Goal: Check status: Check status

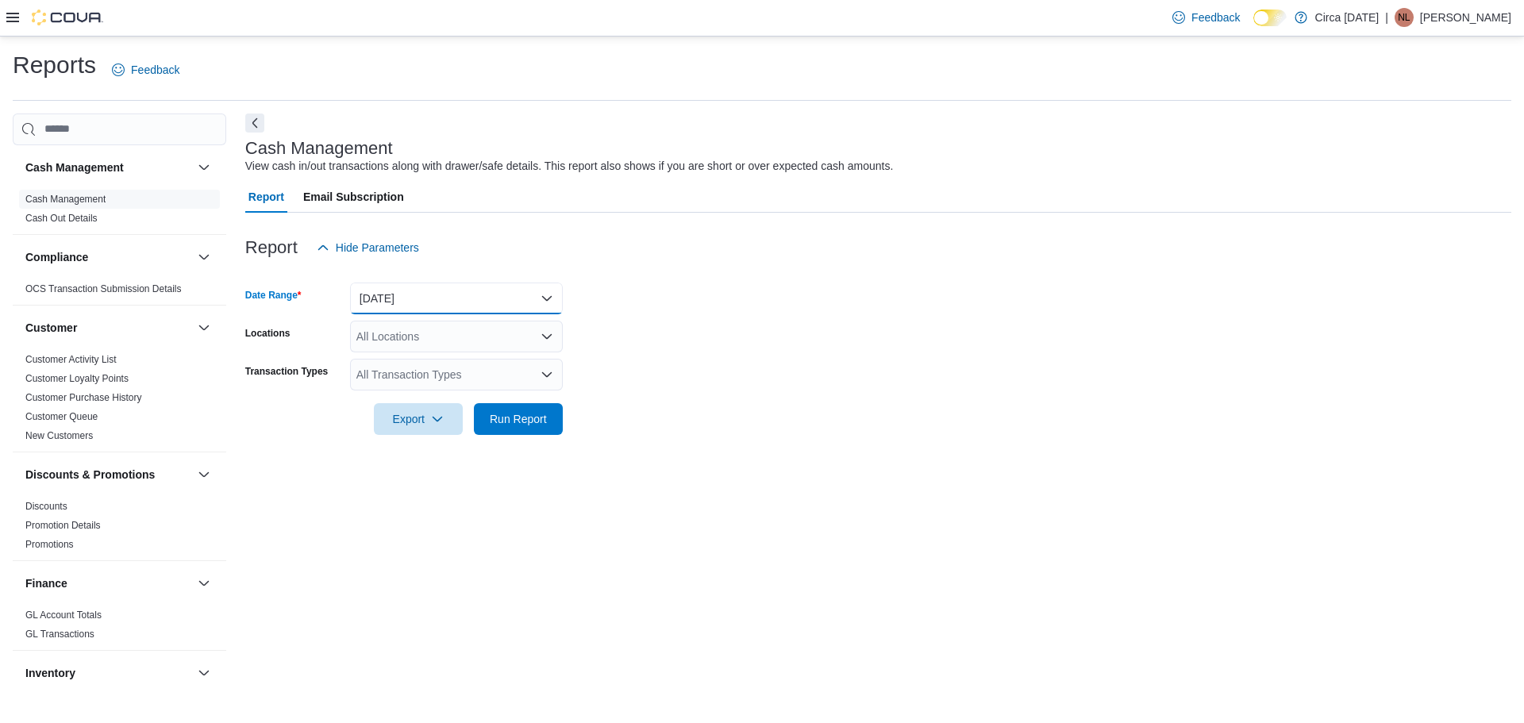
click at [436, 294] on button "[DATE]" at bounding box center [456, 299] width 213 height 32
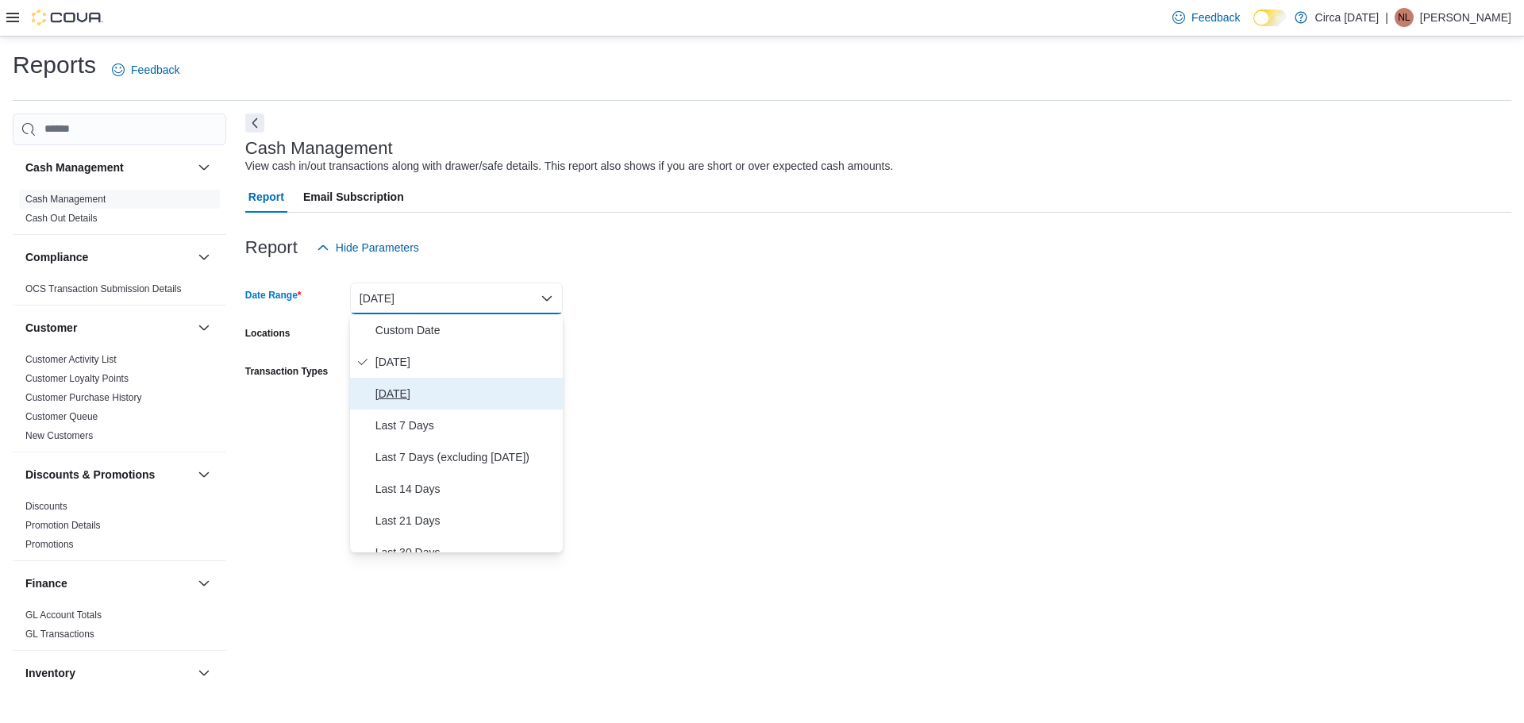
click at [412, 388] on span "[DATE]" at bounding box center [465, 393] width 181 height 19
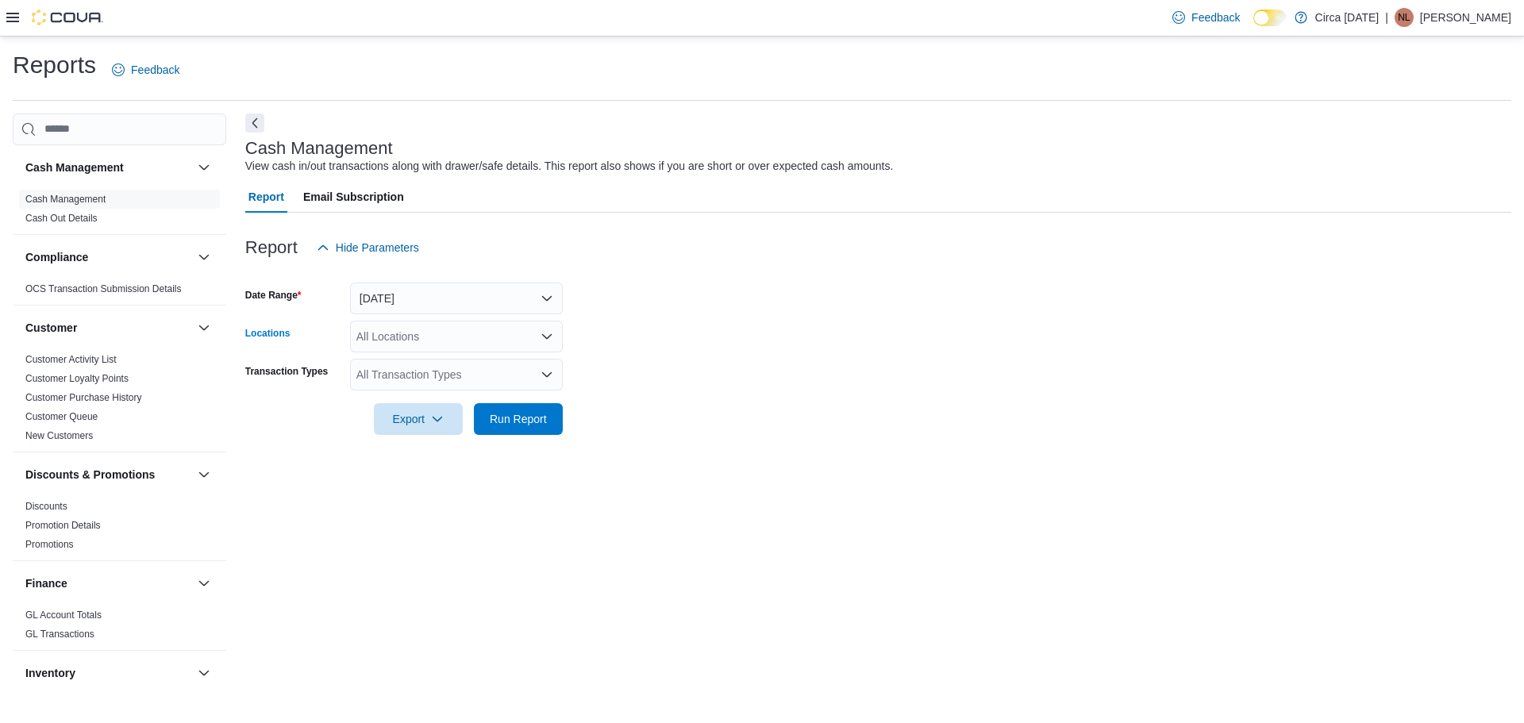
click at [402, 331] on div "All Locations" at bounding box center [456, 337] width 213 height 32
click at [407, 385] on span "Circa [DATE]" at bounding box center [416, 387] width 64 height 16
click at [777, 388] on form "Date Range [DATE] Locations Circa [DATE] Combo box. Selected. Circa [DATE]. Pre…" at bounding box center [878, 348] width 1266 height 171
click at [424, 377] on div "All Transaction Types" at bounding box center [456, 375] width 213 height 32
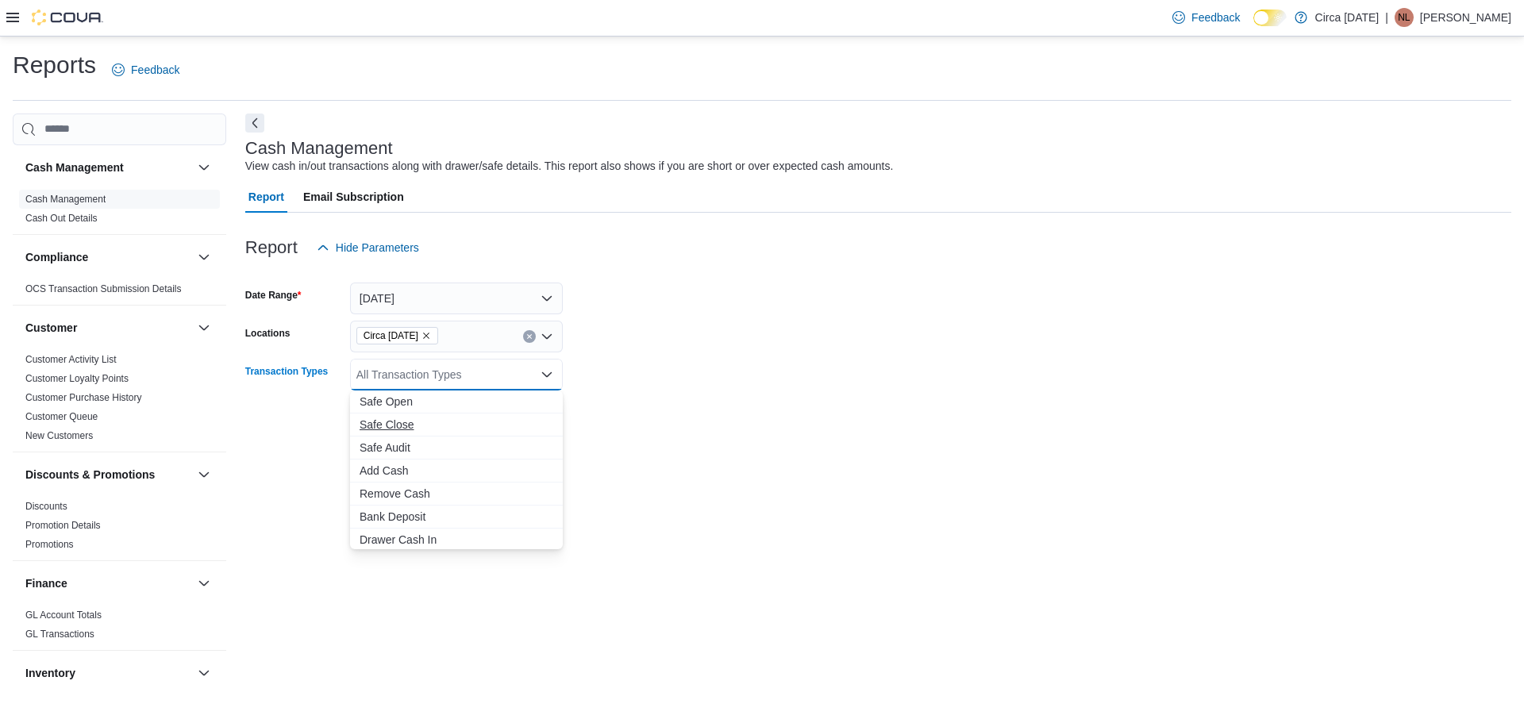
click at [394, 424] on span "Safe Close" at bounding box center [457, 425] width 194 height 16
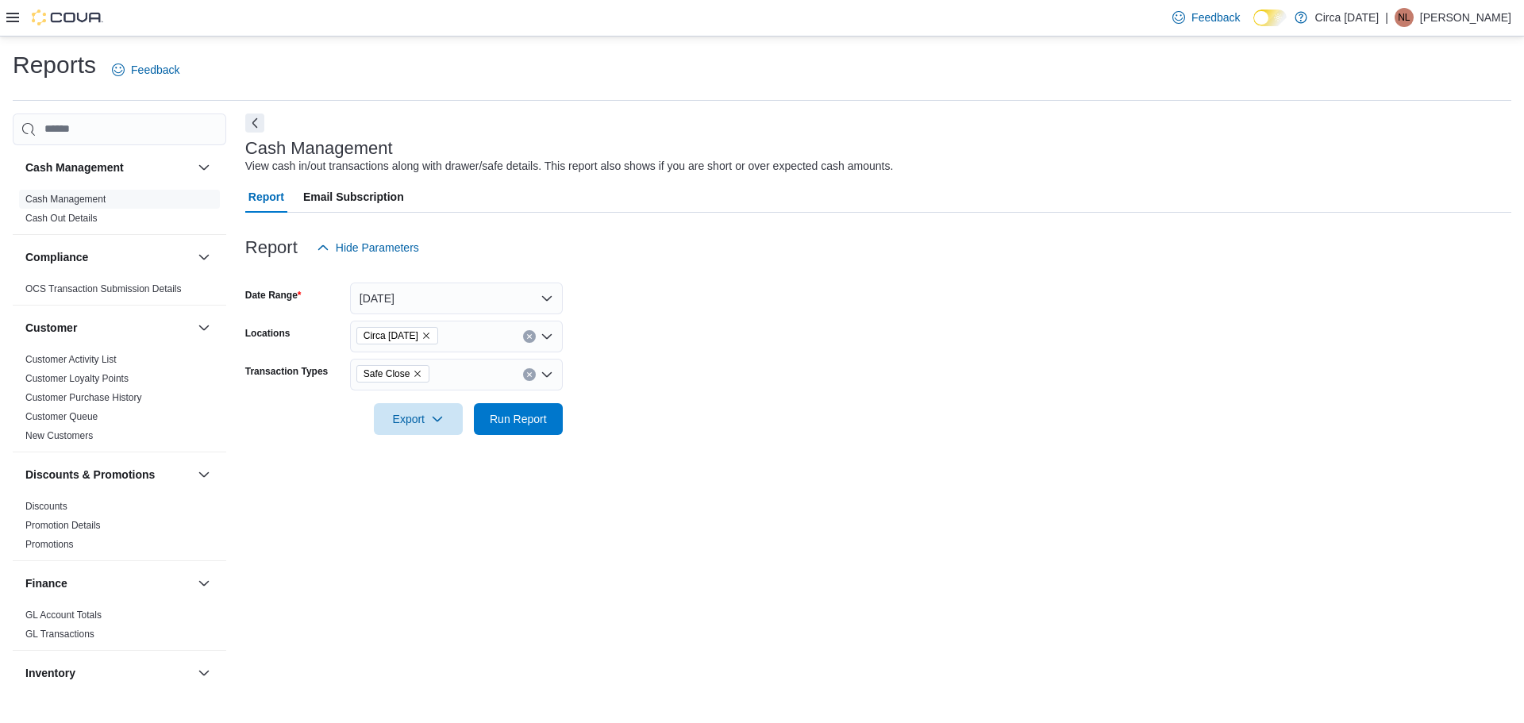
click at [763, 424] on form "Date Range [DATE] Locations Circa [DATE] Transaction Types Safe Close Export Ru…" at bounding box center [878, 348] width 1266 height 171
click at [524, 413] on span "Run Report" at bounding box center [518, 418] width 57 height 16
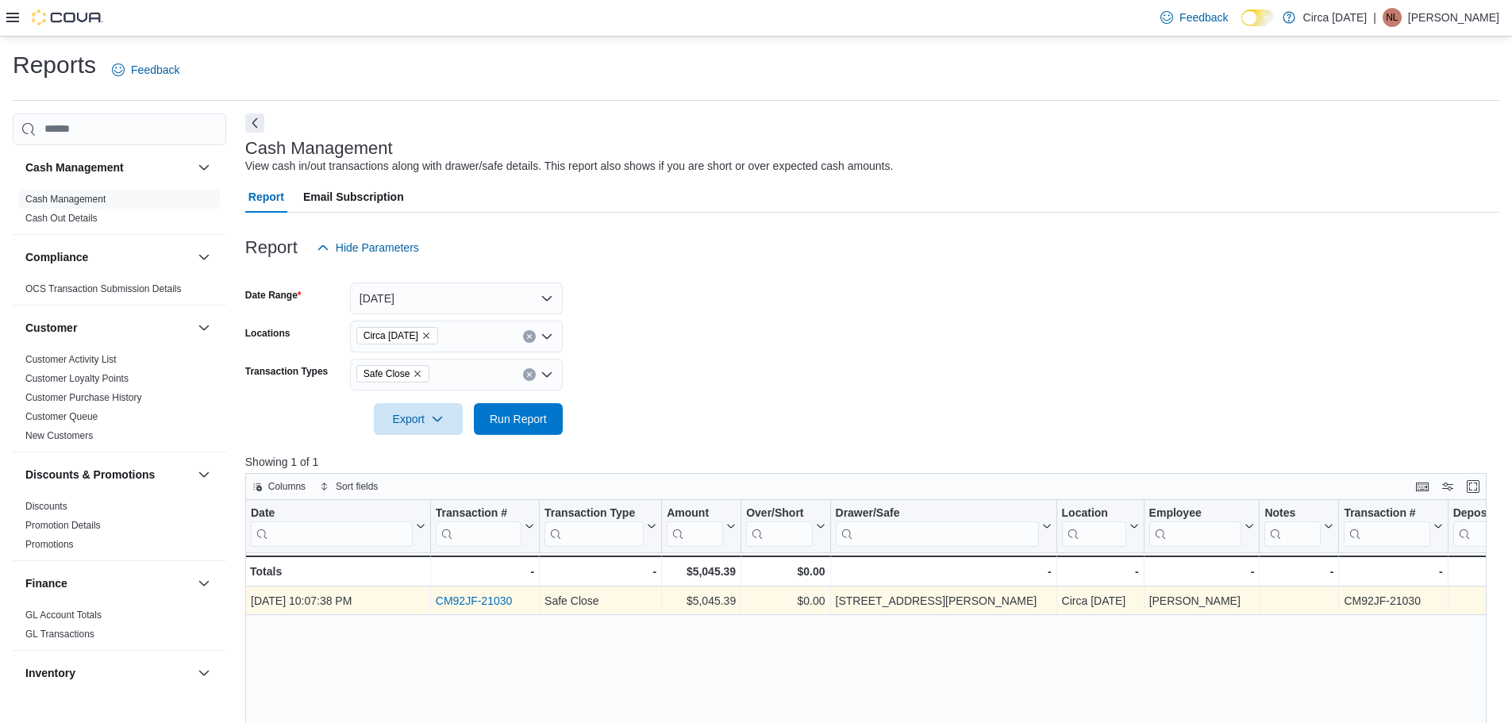
click at [489, 598] on link "CM92JF-21030" at bounding box center [474, 600] width 77 height 13
